Goal: Contribute content: Add original content to the website for others to see

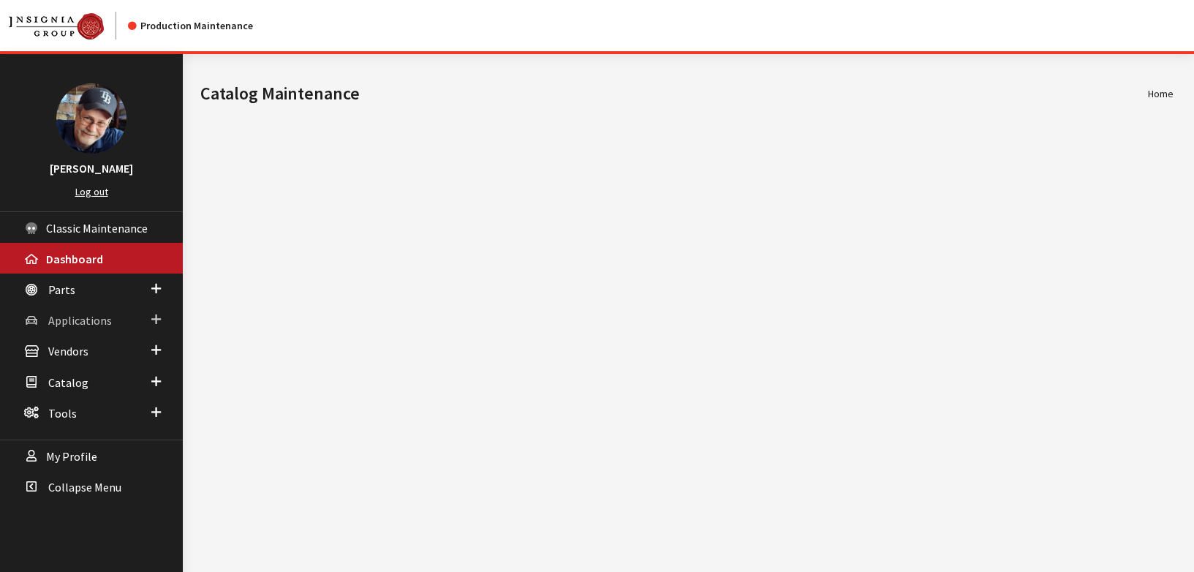
click at [85, 321] on span "Applications" at bounding box center [80, 320] width 64 height 15
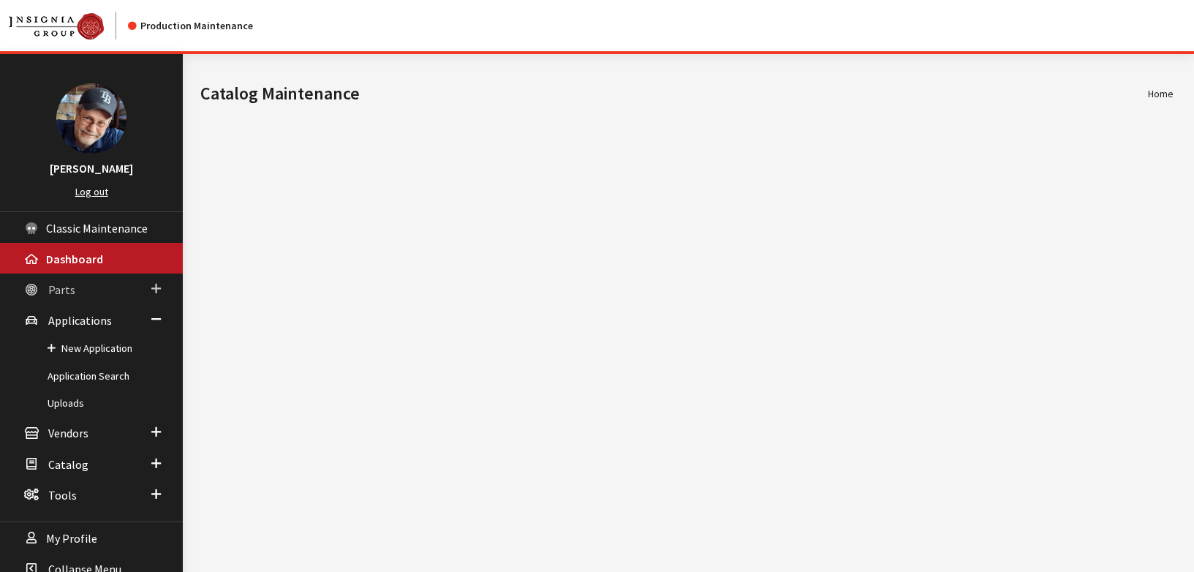
click at [64, 294] on span "Parts" at bounding box center [61, 289] width 27 height 15
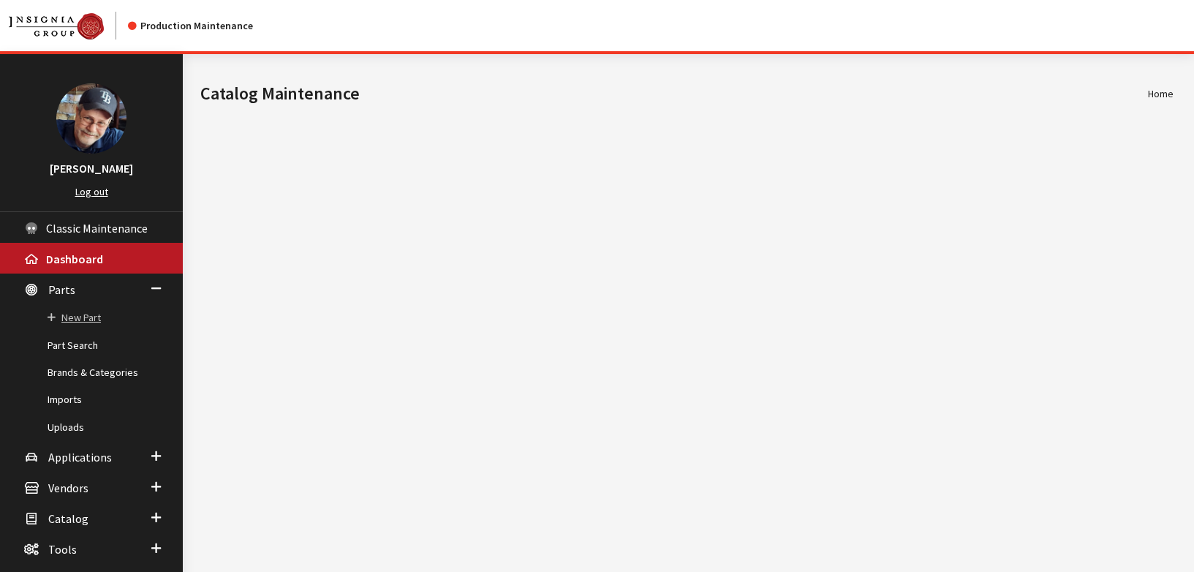
click at [82, 315] on link "New Part" at bounding box center [91, 317] width 183 height 27
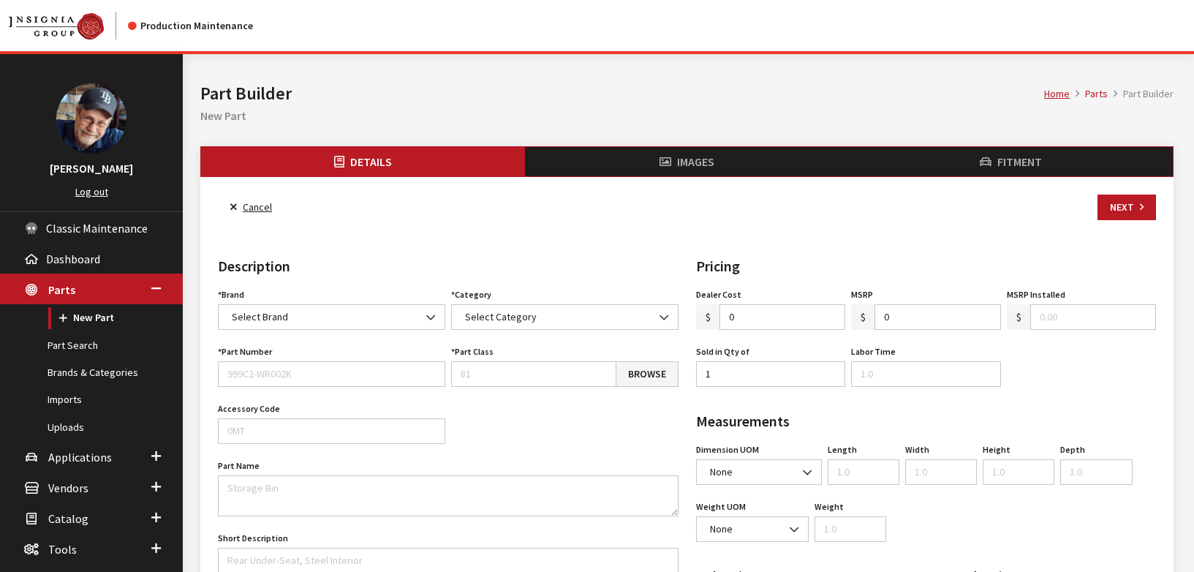
select select
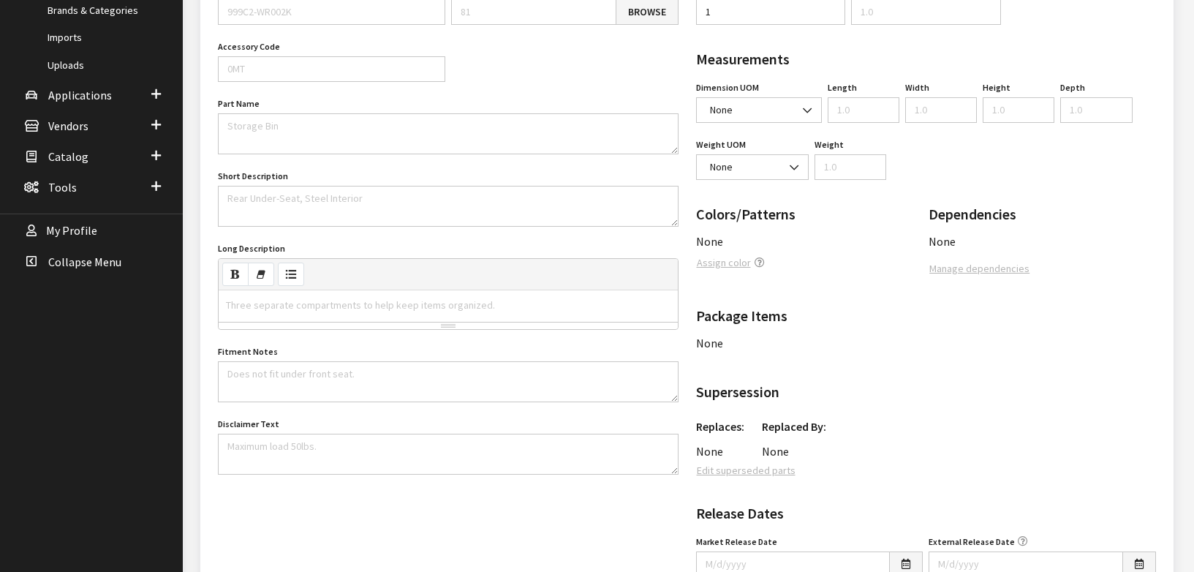
scroll to position [363, 0]
